Goal: Navigation & Orientation: Go to known website

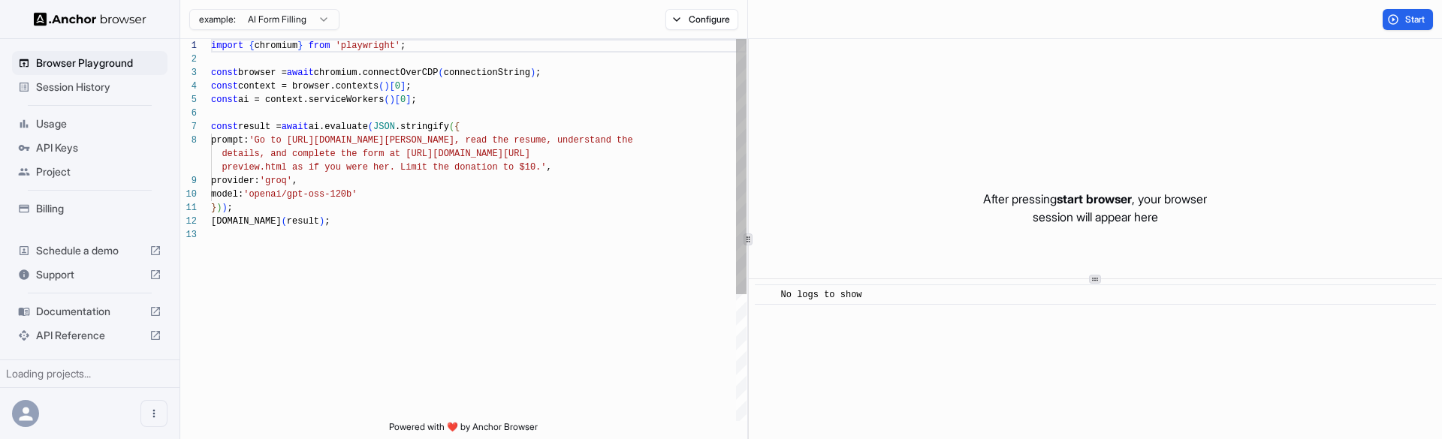
scroll to position [108, 0]
